Goal: Task Accomplishment & Management: Manage account settings

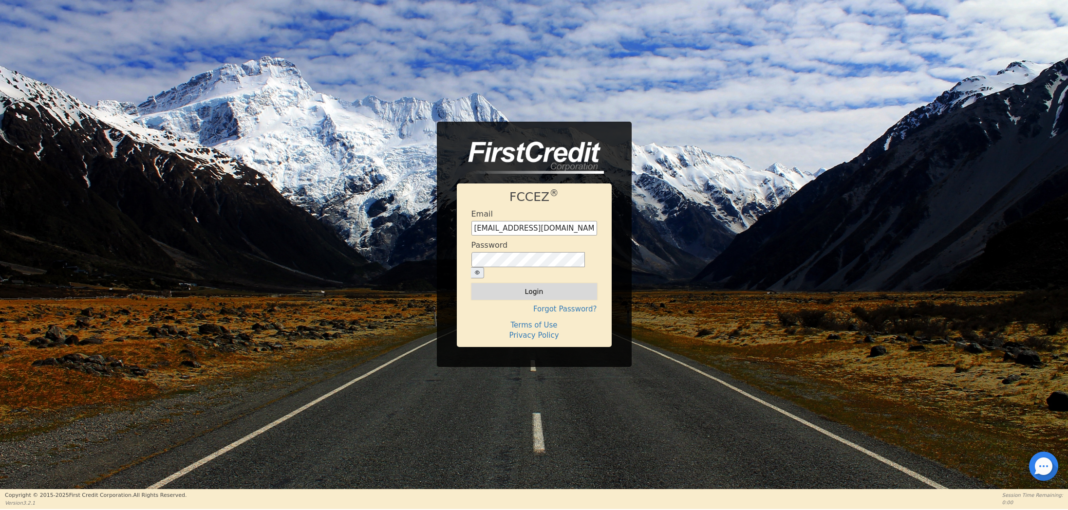
click at [512, 285] on button "Login" at bounding box center [534, 291] width 126 height 17
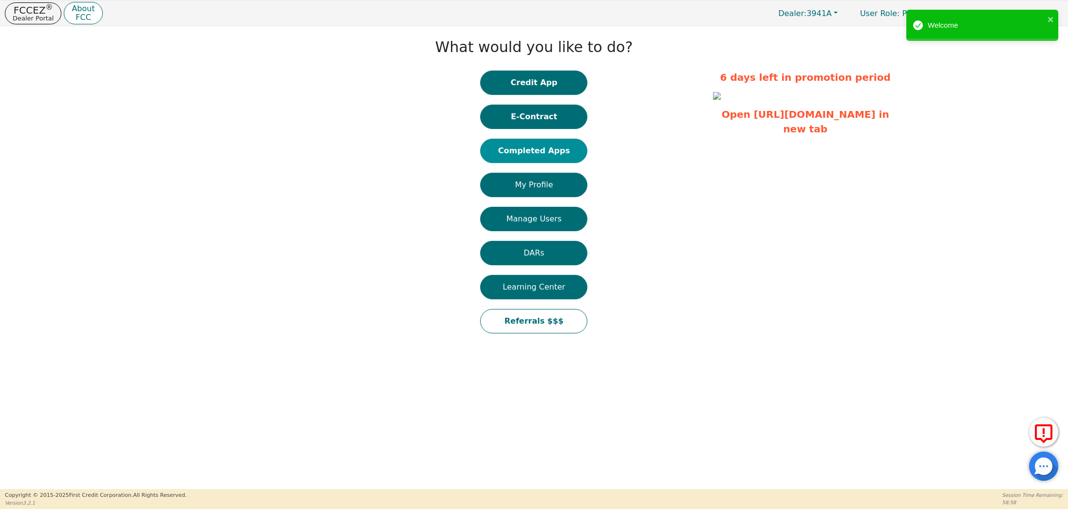
click at [525, 147] on button "Completed Apps" at bounding box center [533, 151] width 107 height 24
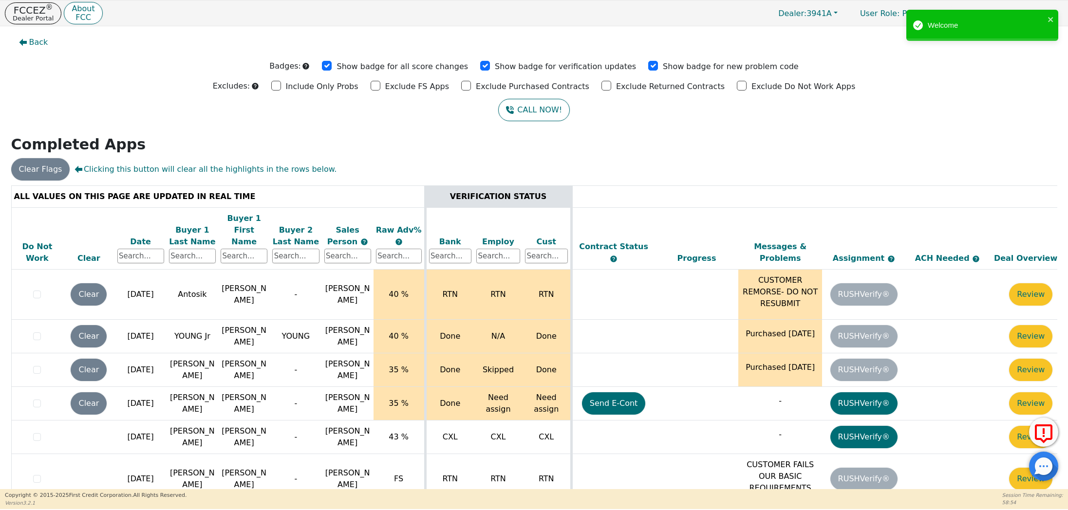
click at [137, 236] on div "Date" at bounding box center [140, 242] width 47 height 12
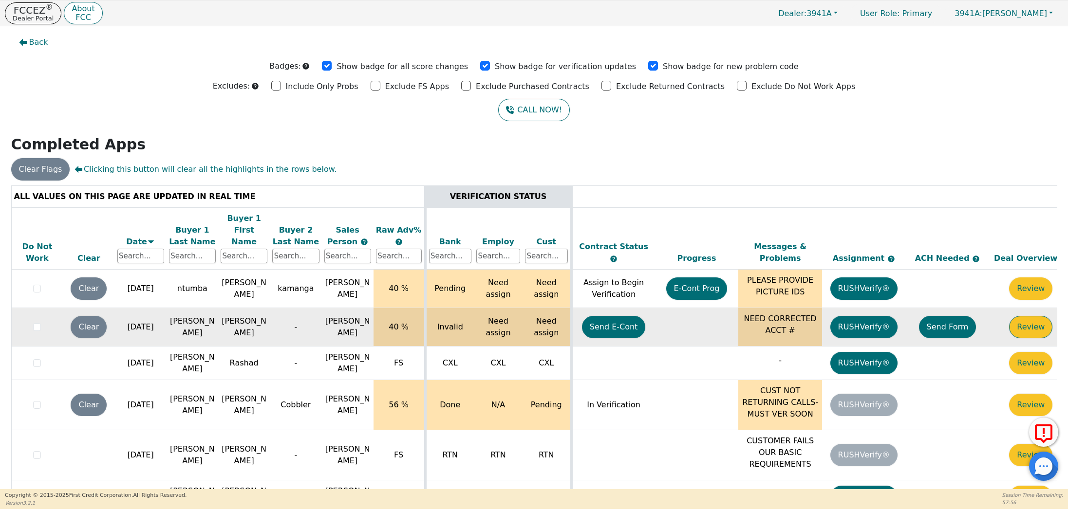
click at [1029, 316] on button "Review" at bounding box center [1030, 327] width 43 height 22
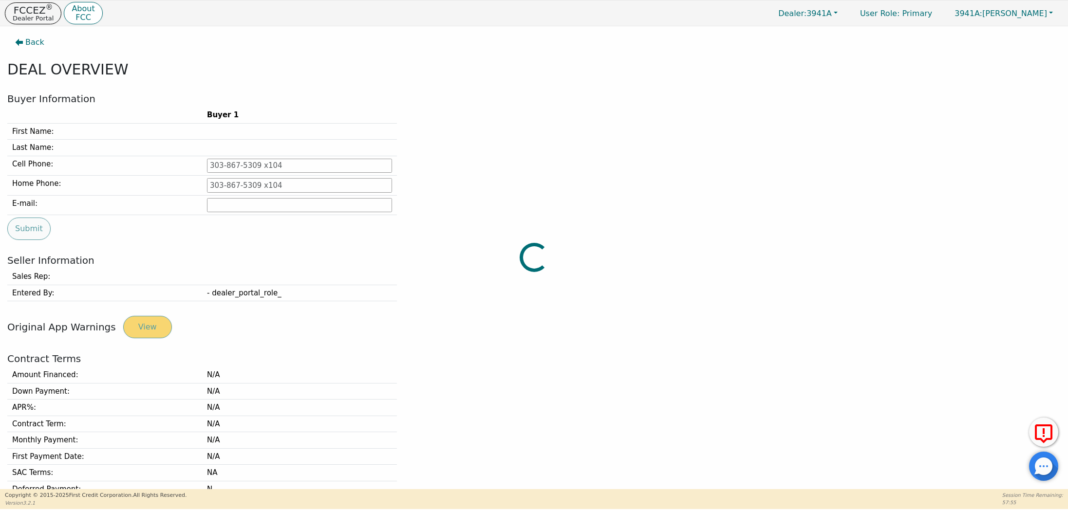
type input "[PHONE_NUMBER]"
type input "[EMAIL_ADDRESS][DOMAIN_NAME]"
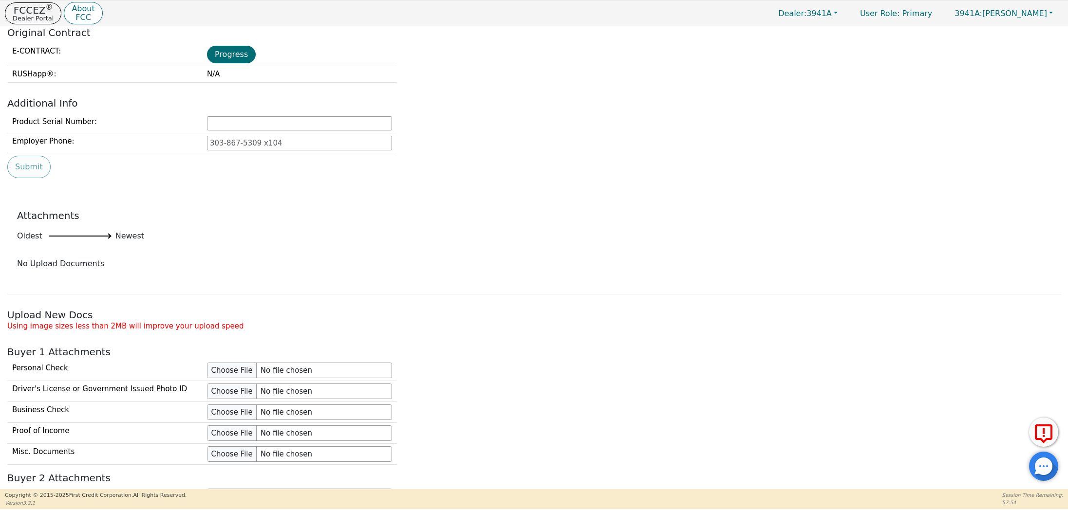
scroll to position [895, 0]
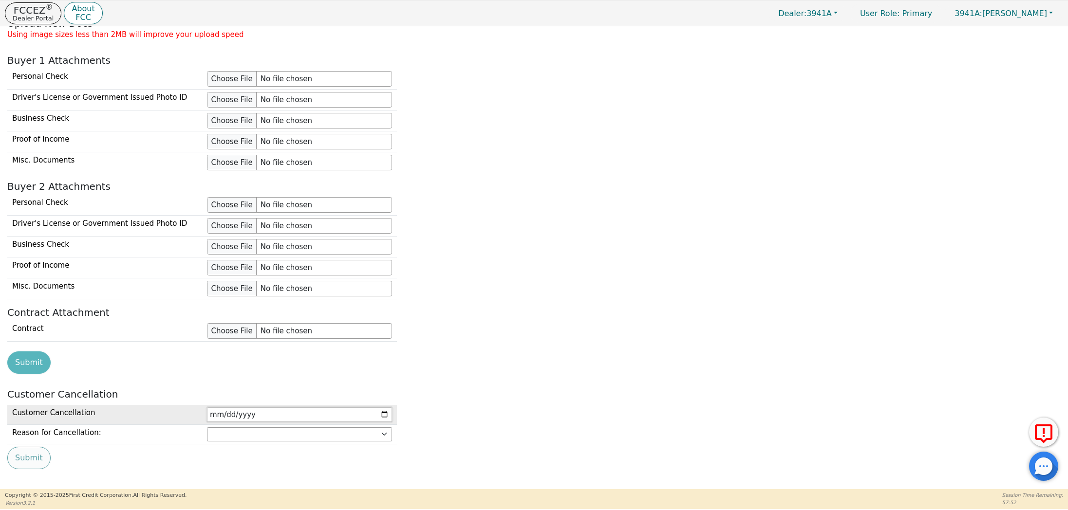
click at [383, 407] on input "date" at bounding box center [299, 414] width 185 height 15
type input "[DATE]"
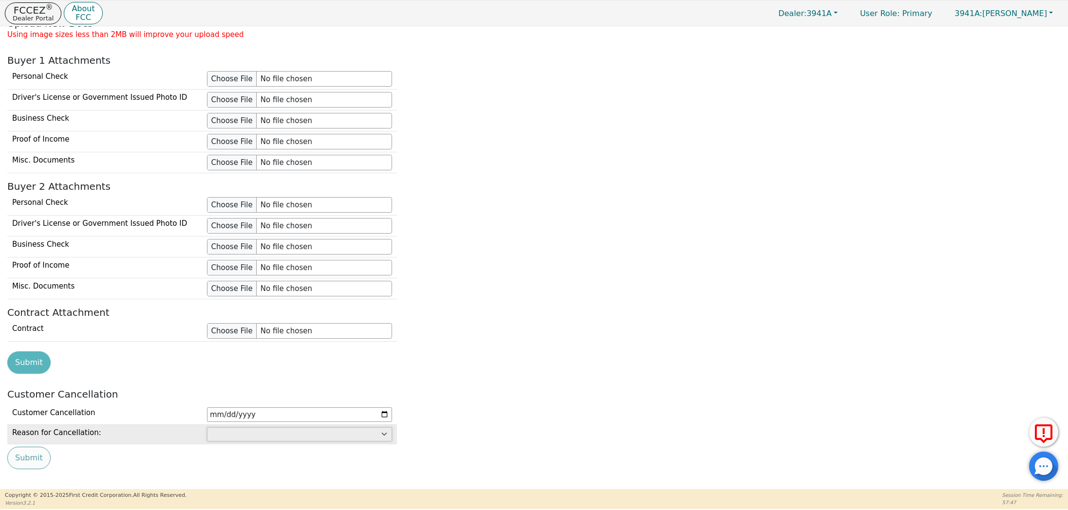
click at [244, 427] on select "Customer: cannot afford Customer: dissatisfied with product Customer: unavailab…" at bounding box center [299, 434] width 185 height 15
select select "Dealer: unresolved transaction issues"
click at [207, 427] on select "Customer: cannot afford Customer: dissatisfied with product Customer: unavailab…" at bounding box center [299, 434] width 185 height 15
click at [22, 451] on button "Submit" at bounding box center [28, 458] width 43 height 22
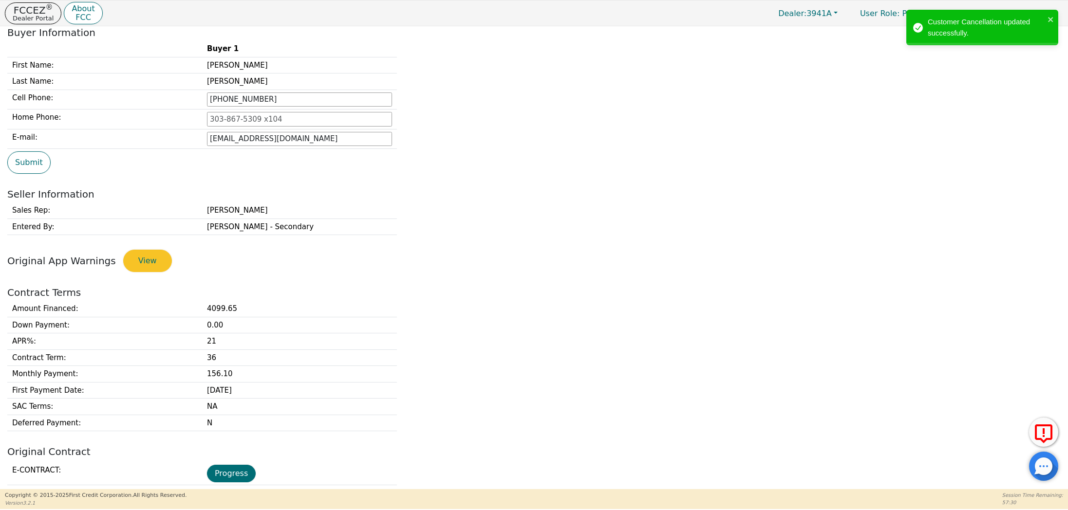
scroll to position [0, 0]
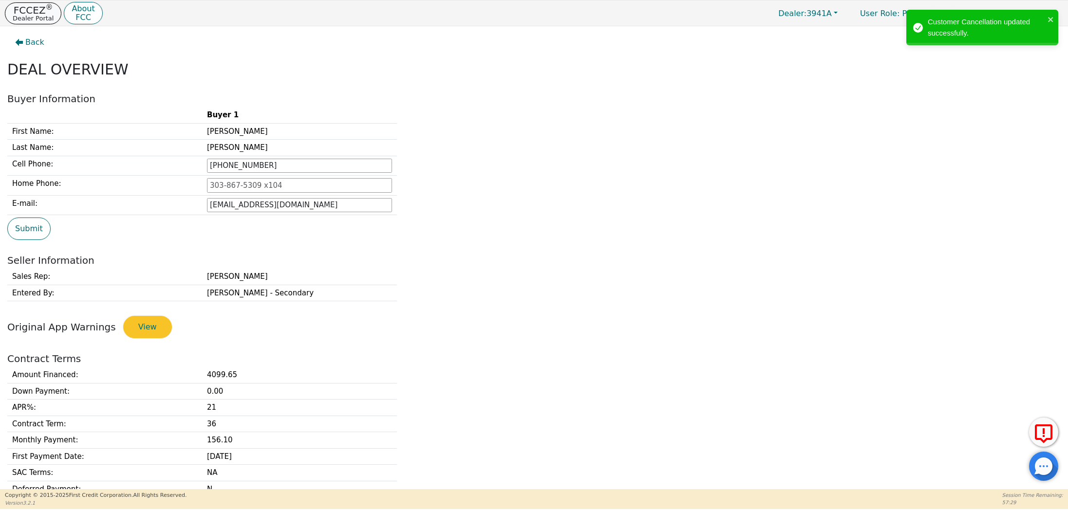
click at [33, 15] on p "Dealer Portal" at bounding box center [33, 18] width 41 height 6
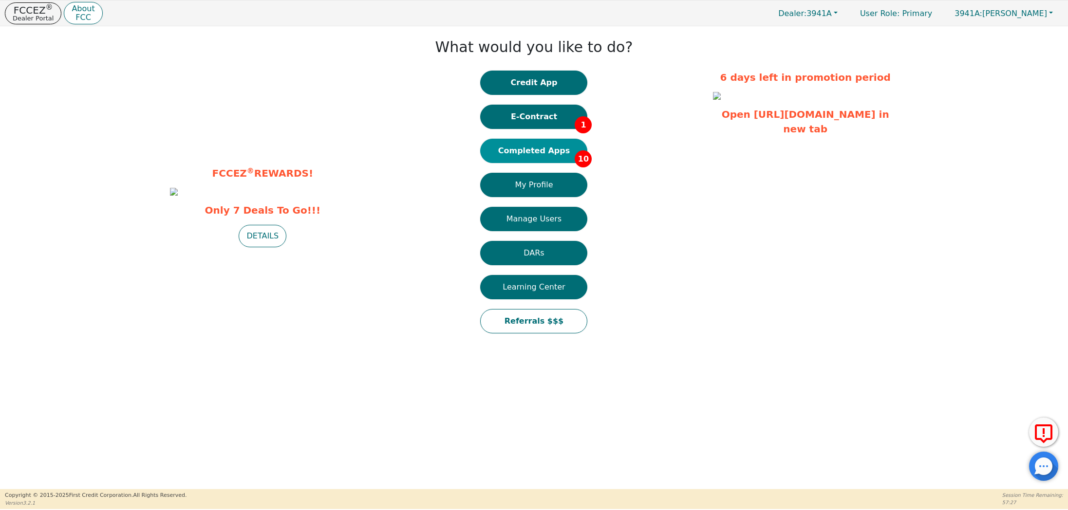
click at [542, 145] on button "Completed Apps 10" at bounding box center [533, 151] width 107 height 24
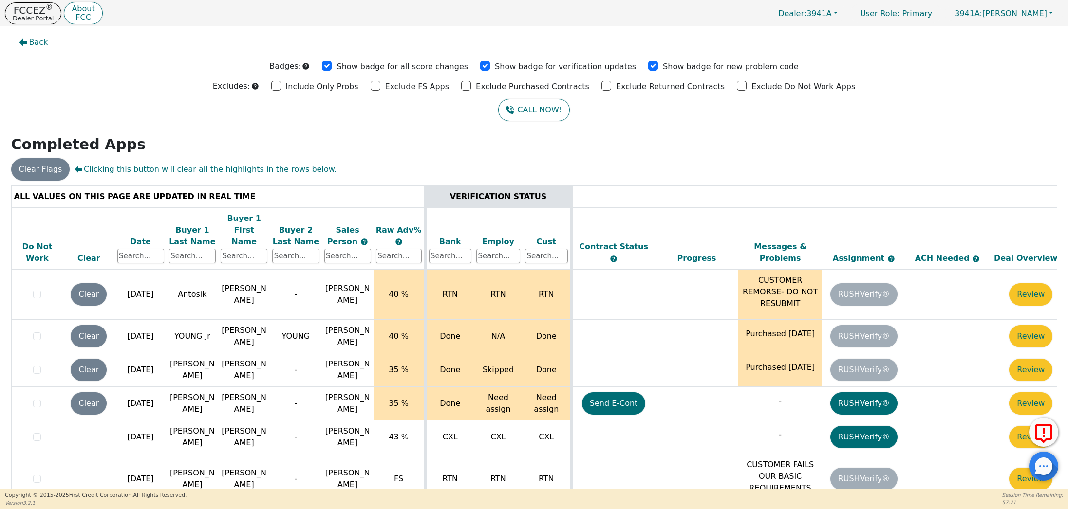
click at [143, 236] on div "Date" at bounding box center [140, 242] width 47 height 12
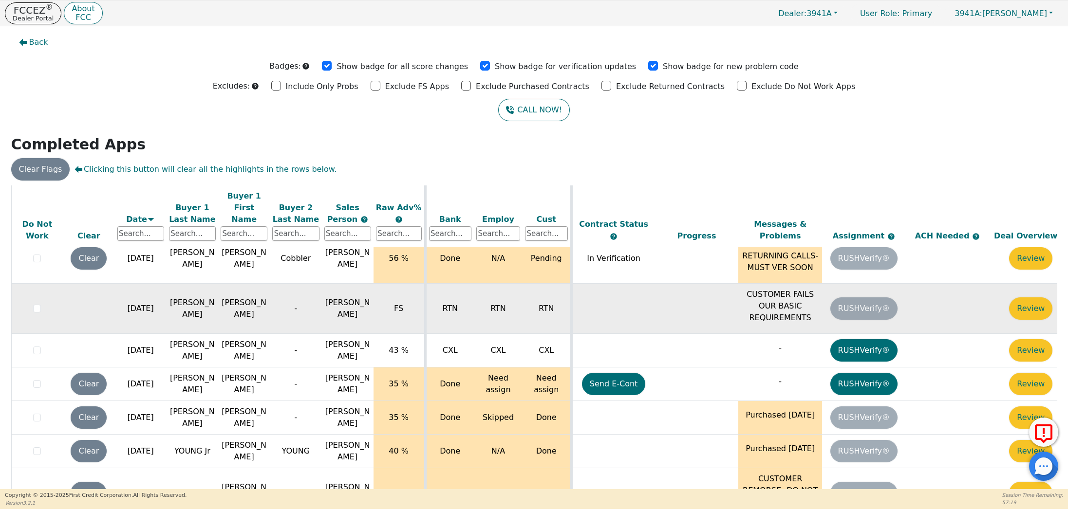
scroll to position [177, 0]
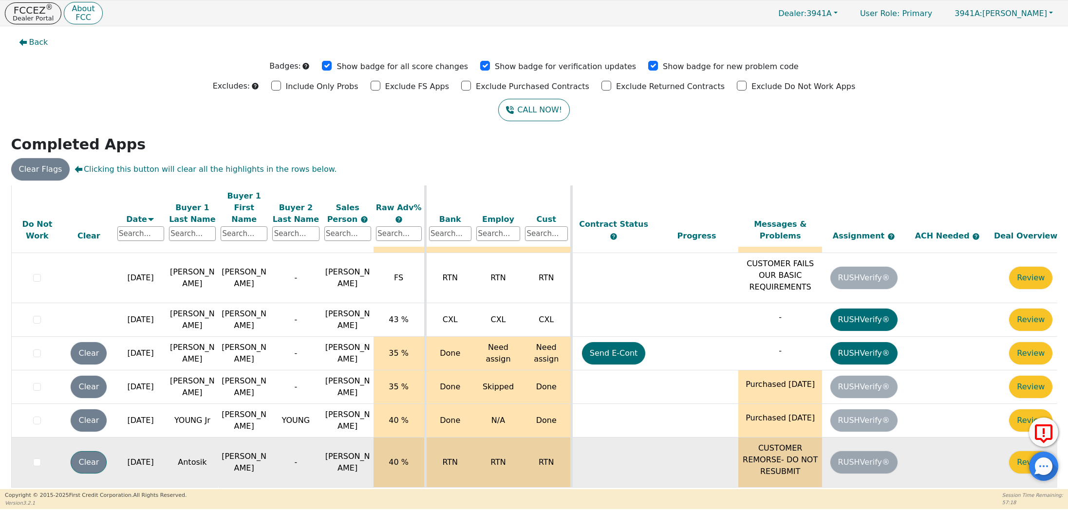
click at [92, 451] on button "Clear" at bounding box center [89, 462] width 36 height 22
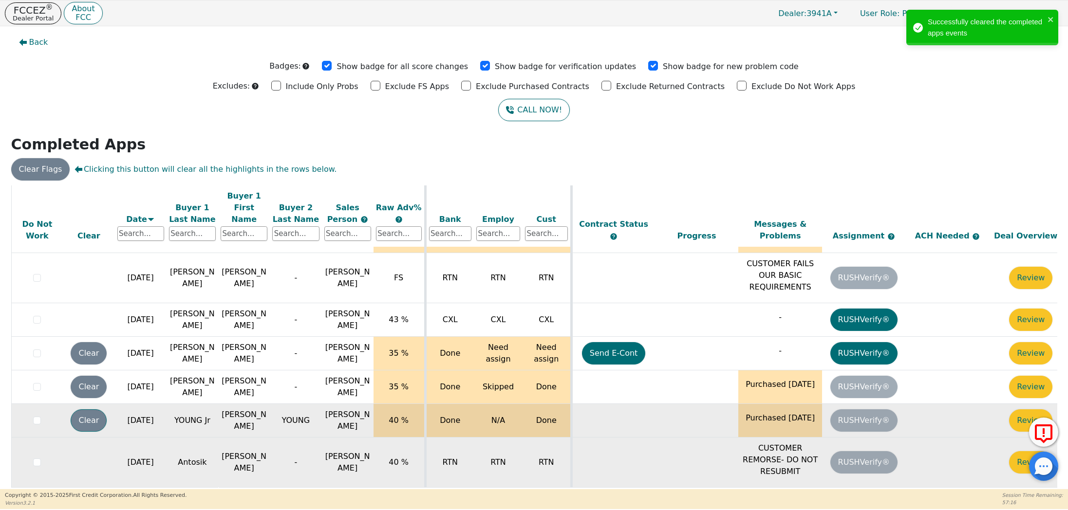
click at [86, 409] on button "Clear" at bounding box center [89, 420] width 36 height 22
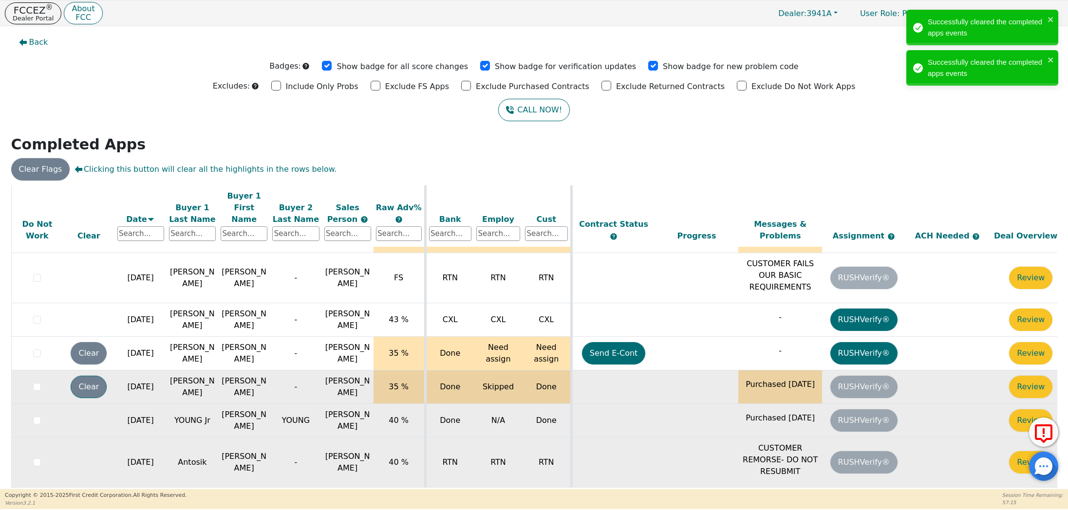
click at [89, 376] on button "Clear" at bounding box center [89, 387] width 36 height 22
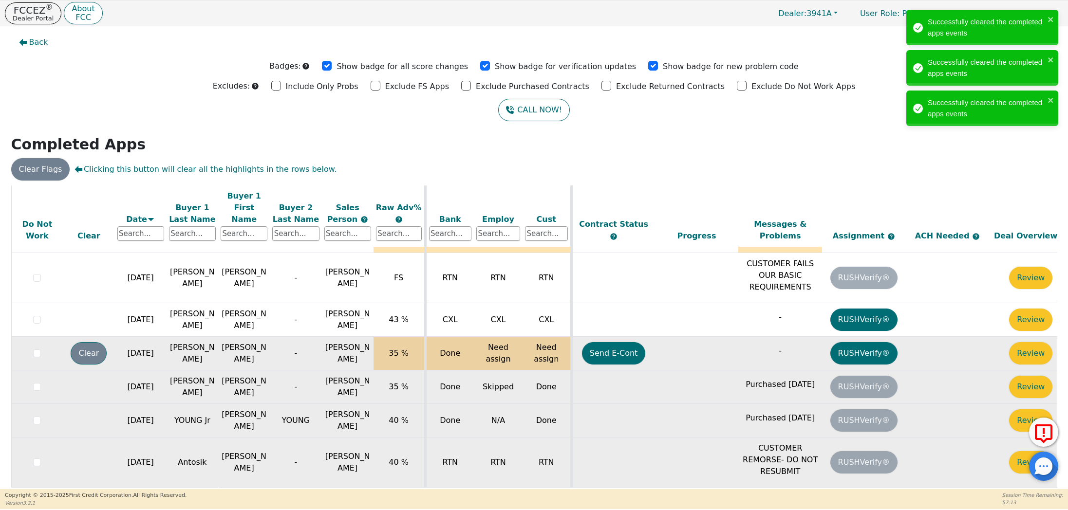
click at [89, 342] on button "Clear" at bounding box center [89, 353] width 36 height 22
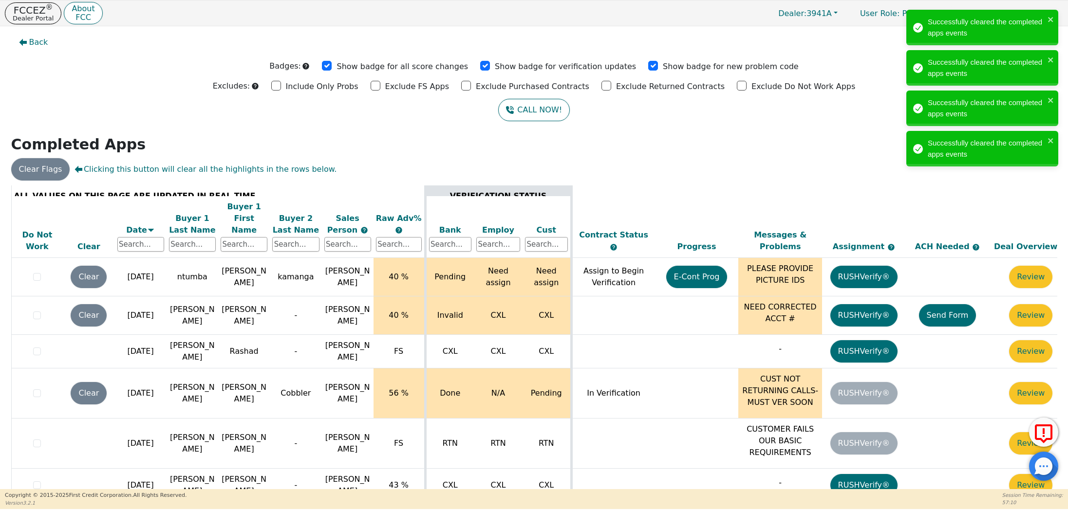
scroll to position [0, 0]
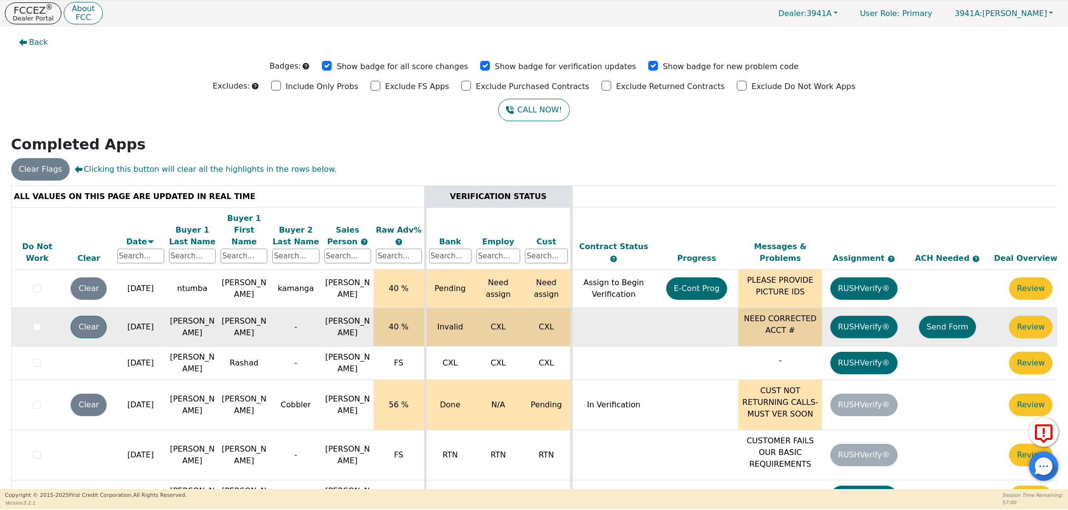
click at [96, 316] on button "Clear" at bounding box center [89, 327] width 36 height 22
